Goal: Task Accomplishment & Management: Use online tool/utility

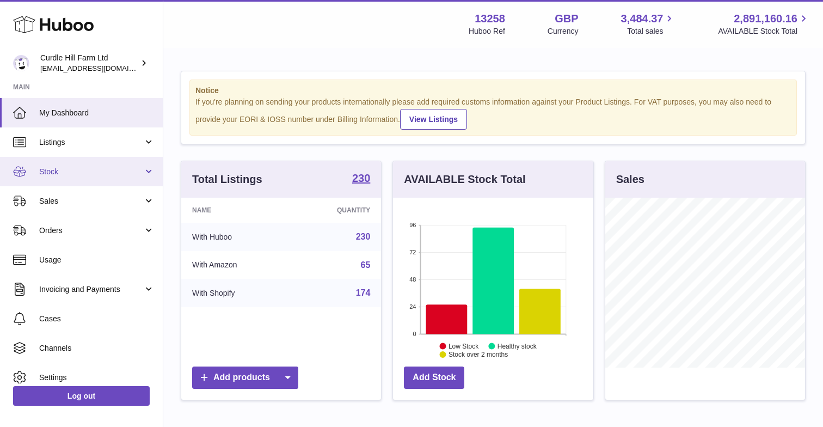
scroll to position [170, 200]
click at [52, 167] on span "Stock" at bounding box center [91, 172] width 104 height 10
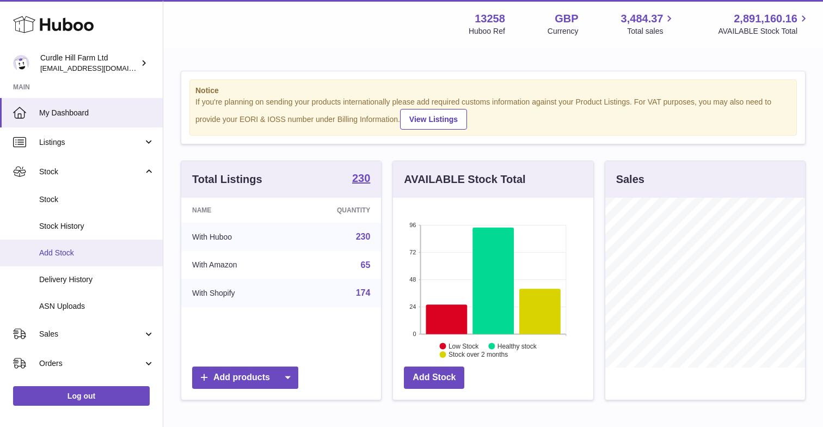
click at [52, 252] on span "Add Stock" at bounding box center [96, 253] width 115 height 10
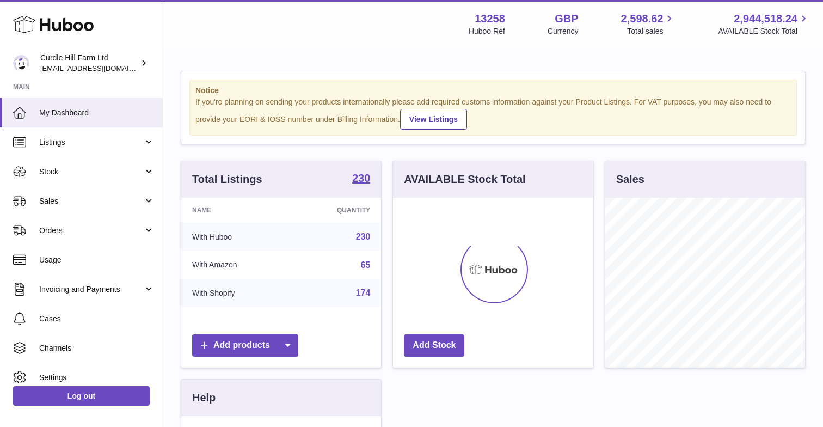
scroll to position [170, 200]
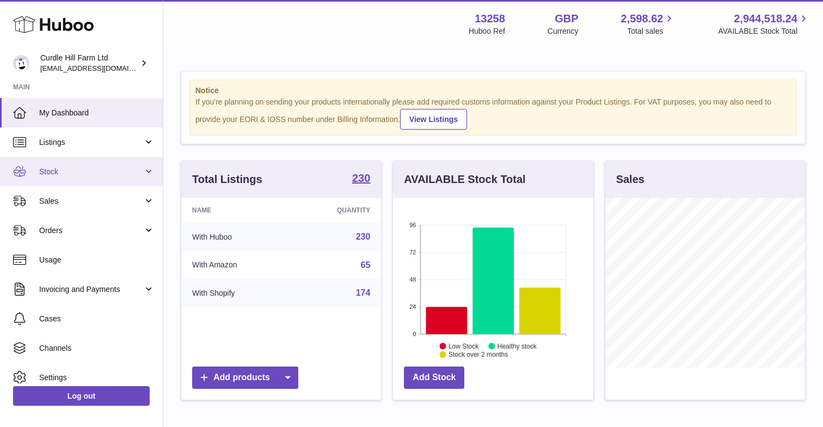
click at [107, 174] on span "Stock" at bounding box center [91, 172] width 104 height 10
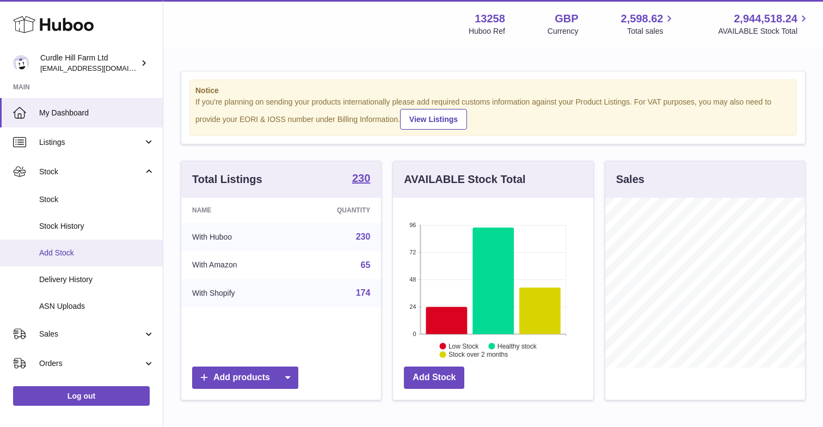
click at [58, 249] on span "Add Stock" at bounding box center [96, 253] width 115 height 10
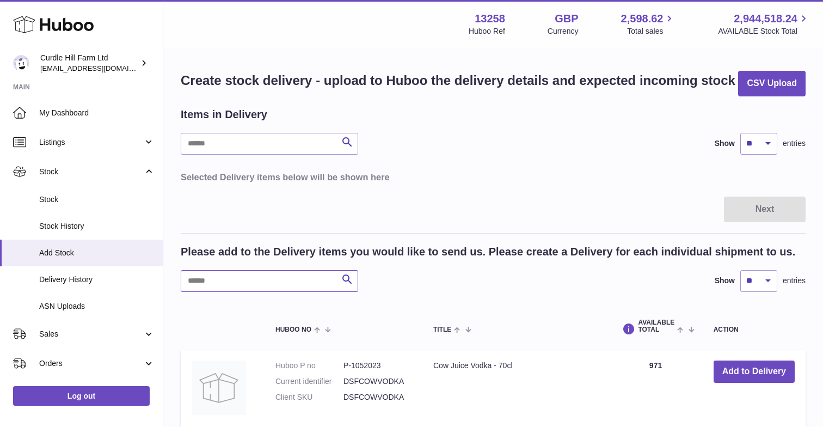
click at [222, 276] on input "text" at bounding box center [269, 281] width 177 height 22
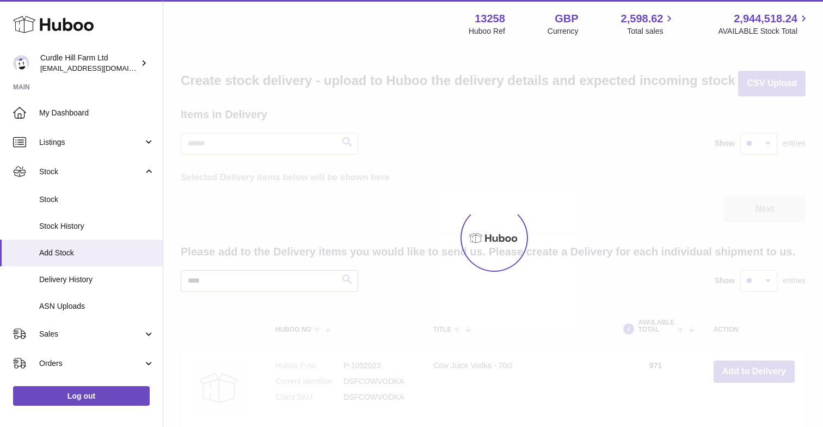
type input "****"
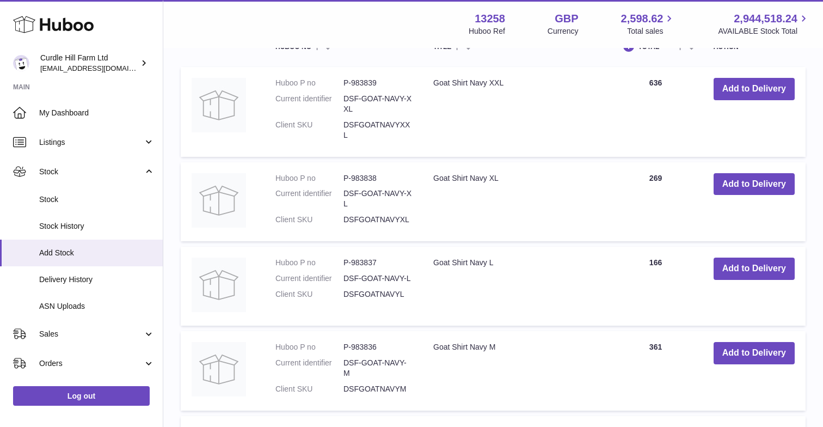
scroll to position [286, 0]
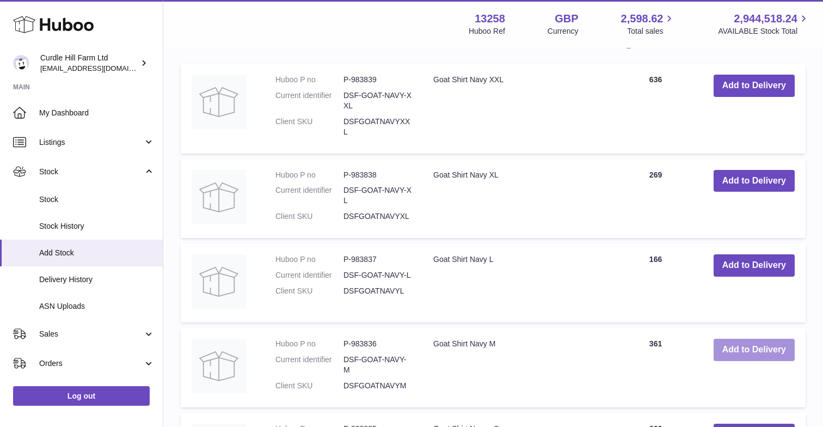
click at [772, 348] on button "Add to Delivery" at bounding box center [754, 350] width 81 height 22
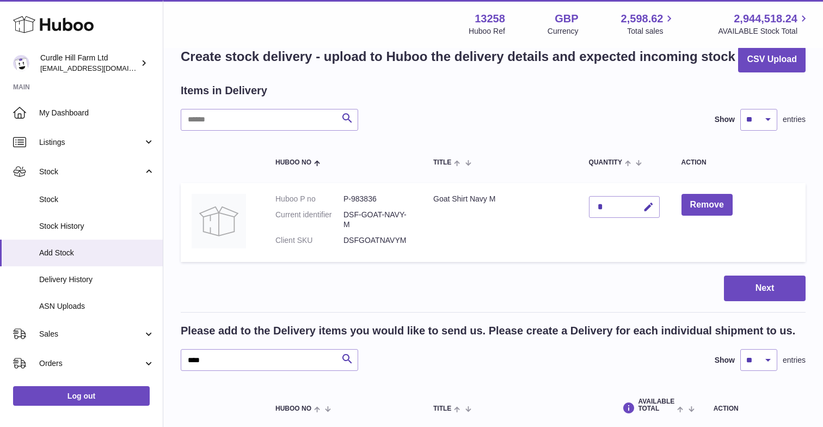
scroll to position [27, 0]
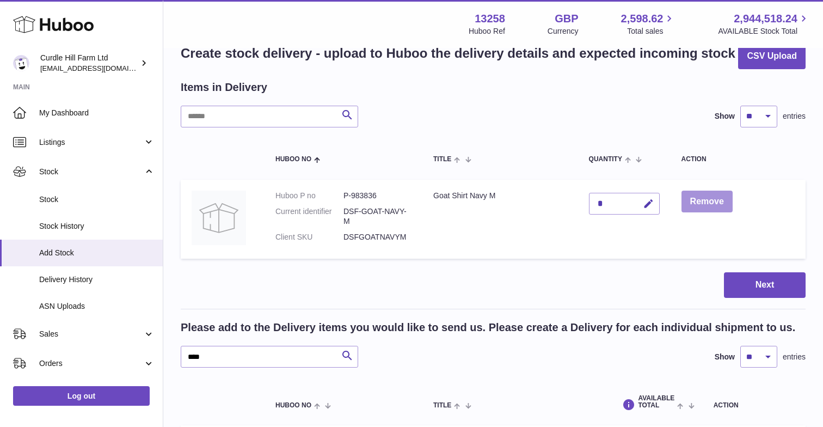
click at [698, 198] on button "Remove" at bounding box center [707, 202] width 51 height 22
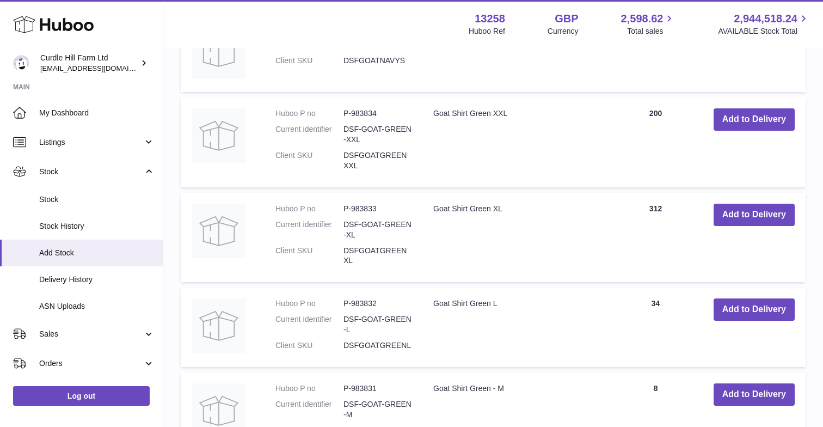
scroll to position [721, 0]
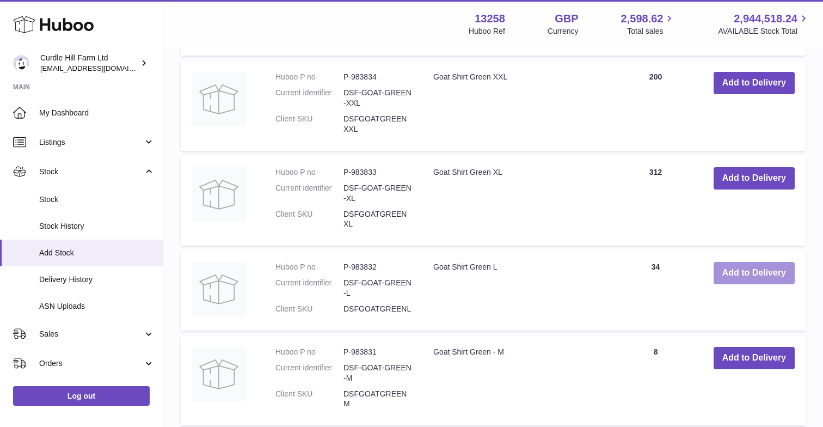
click at [749, 262] on button "Add to Delivery" at bounding box center [754, 273] width 81 height 22
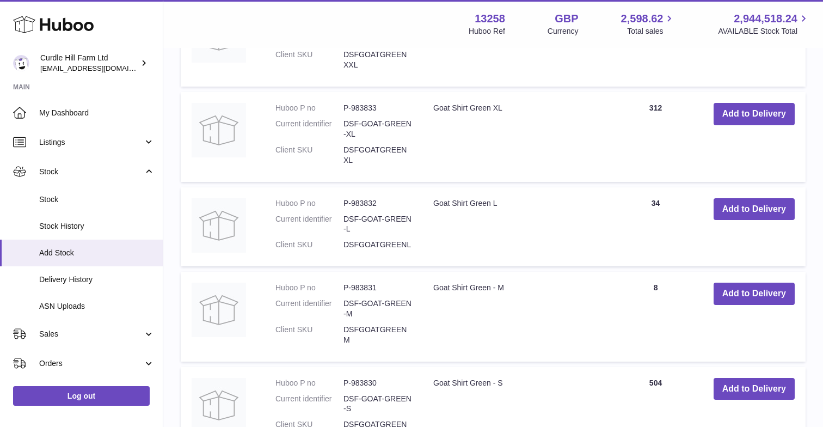
scroll to position [890, 0]
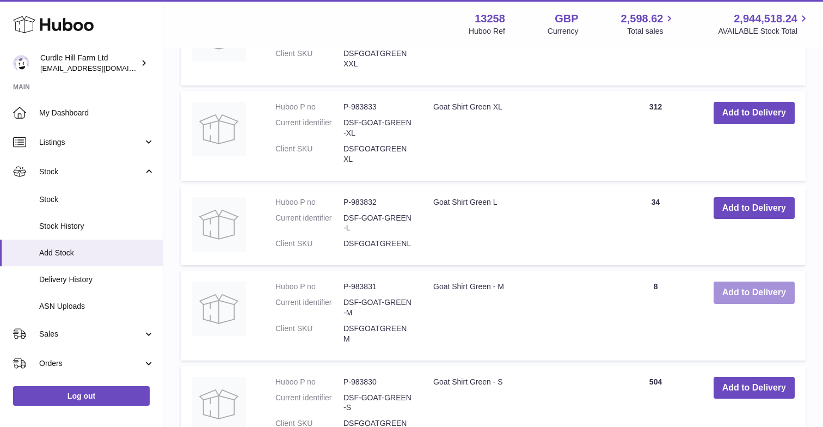
click at [752, 281] on button "Add to Delivery" at bounding box center [754, 292] width 81 height 22
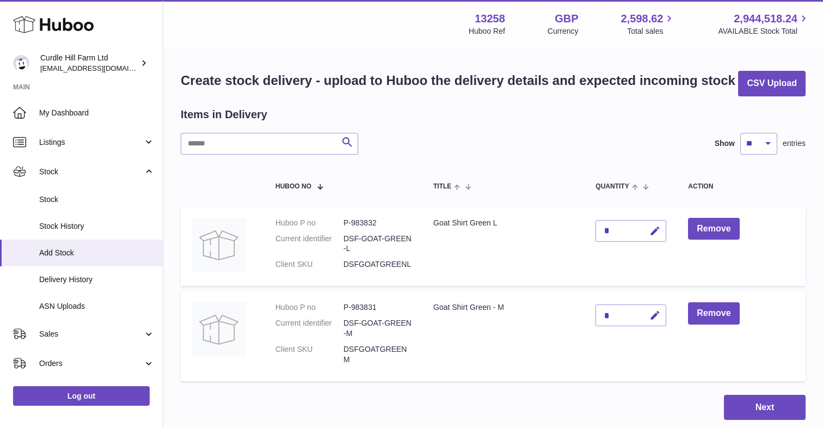
scroll to position [0, 0]
click at [609, 315] on div "*" at bounding box center [631, 315] width 71 height 22
click at [650, 311] on icon "button" at bounding box center [655, 315] width 11 height 11
type input "*"
type input "***"
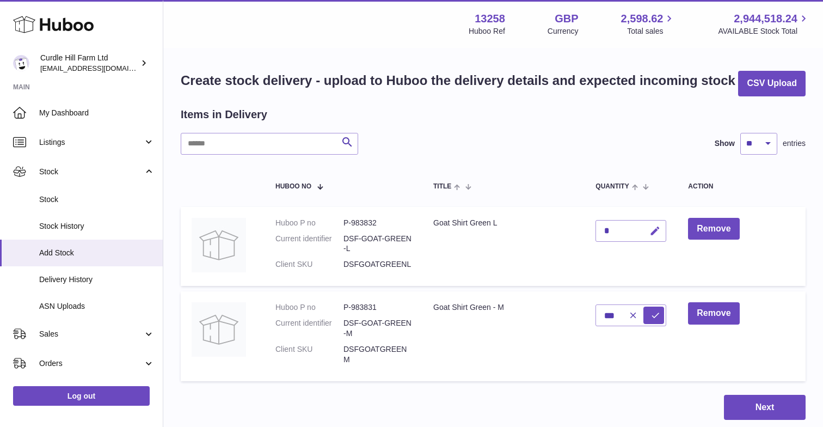
click at [654, 230] on icon "button" at bounding box center [655, 230] width 11 height 11
type input "***"
click at [799, 248] on td "Remove" at bounding box center [741, 246] width 128 height 79
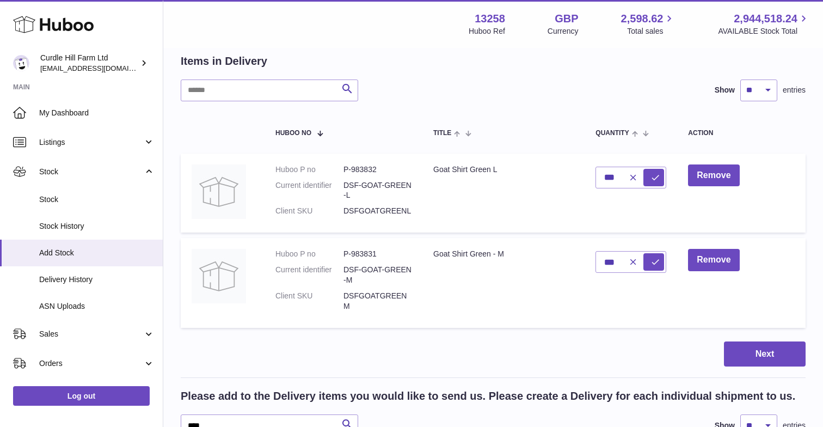
scroll to position [54, 0]
click at [758, 346] on button "Next" at bounding box center [765, 354] width 82 height 26
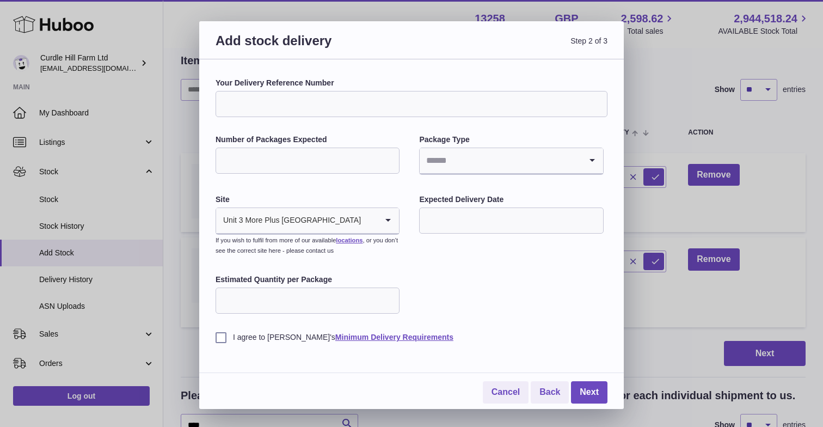
click at [304, 107] on input "Your Delivery Reference Number" at bounding box center [412, 104] width 392 height 26
type input "**********"
click at [295, 155] on input "Number of Packages Expected" at bounding box center [308, 161] width 184 height 26
type input "****"
click at [501, 170] on input "Search for option" at bounding box center [500, 160] width 161 height 25
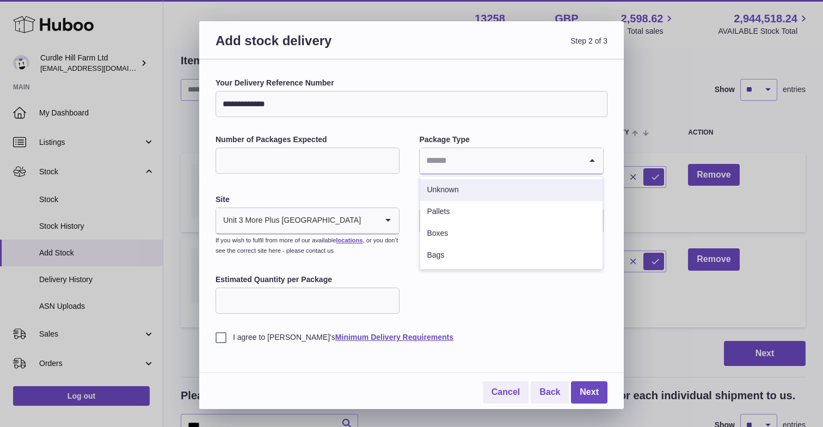
click at [462, 191] on li "Unknown" at bounding box center [511, 190] width 182 height 22
click at [453, 229] on input "text" at bounding box center [511, 220] width 184 height 26
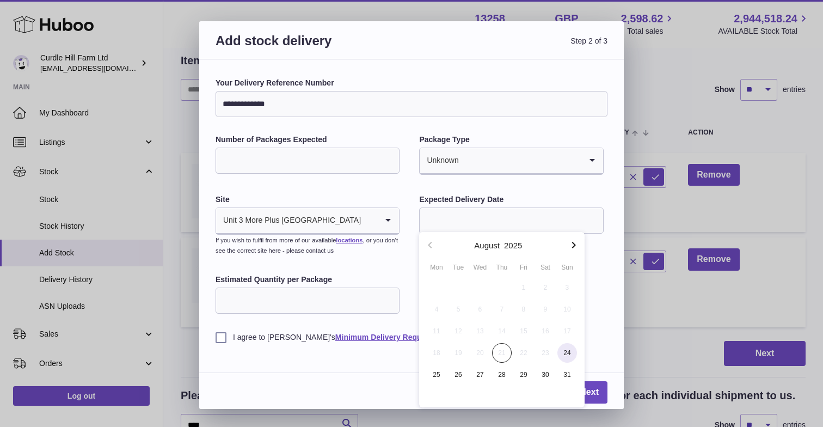
click at [566, 352] on span "24" at bounding box center [568, 353] width 20 height 20
type input "**********"
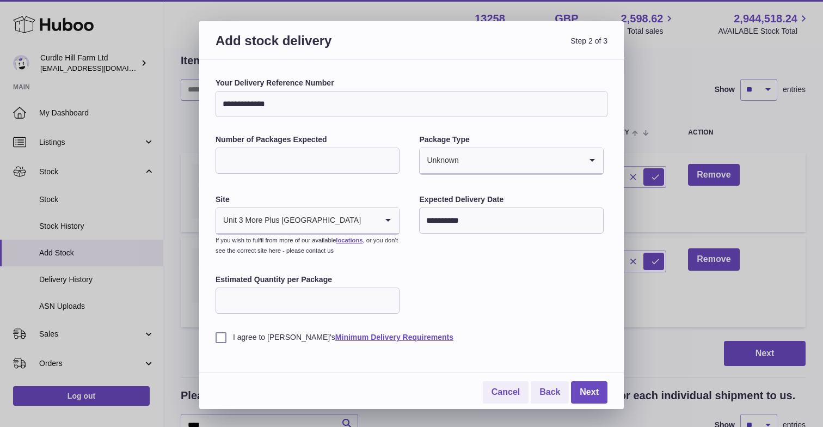
click at [255, 295] on input "Estimated Quantity per Package" at bounding box center [308, 300] width 184 height 26
type input "****"
click at [219, 336] on label "I agree to Huboo's Minimum Delivery Requirements" at bounding box center [412, 337] width 392 height 10
click at [488, 295] on div "**********" at bounding box center [412, 210] width 392 height 265
click at [591, 382] on link "Next" at bounding box center [589, 392] width 36 height 22
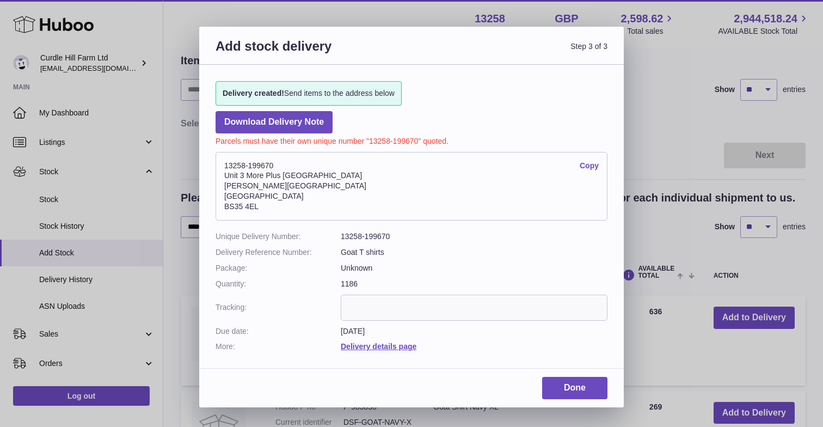
click at [586, 161] on link "Copy" at bounding box center [589, 166] width 19 height 10
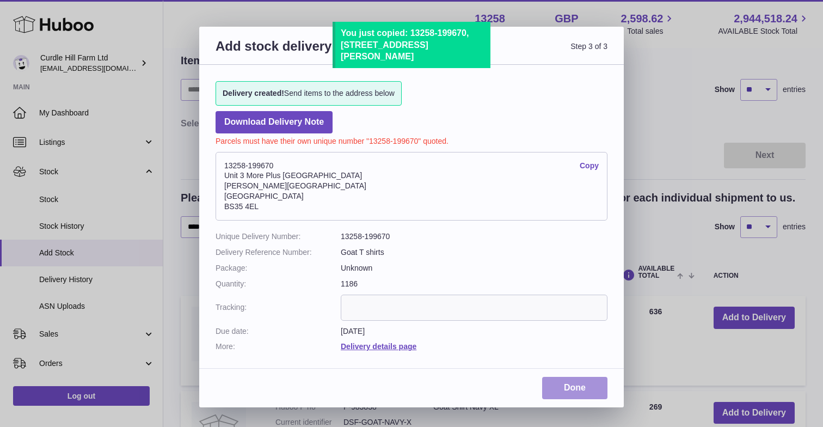
click at [557, 377] on link "Done" at bounding box center [574, 388] width 65 height 22
